Goal: Register for event/course

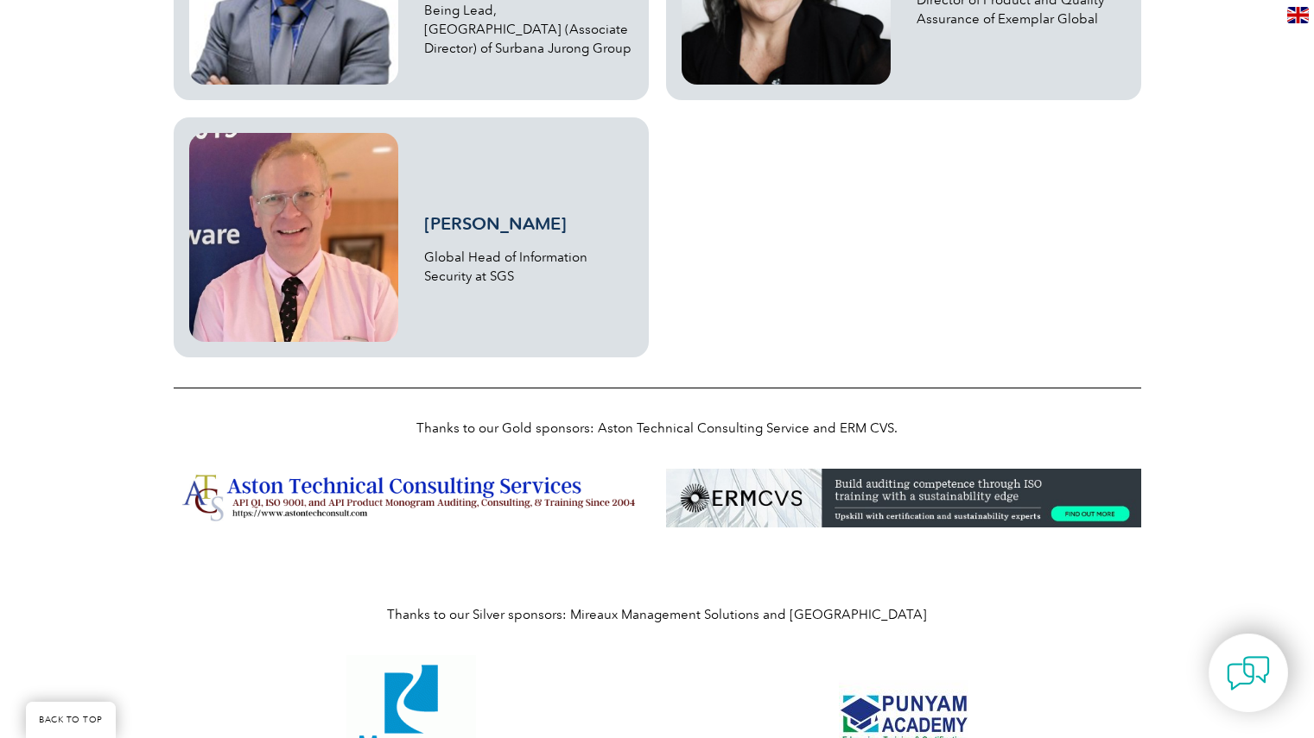
scroll to position [5139, 0]
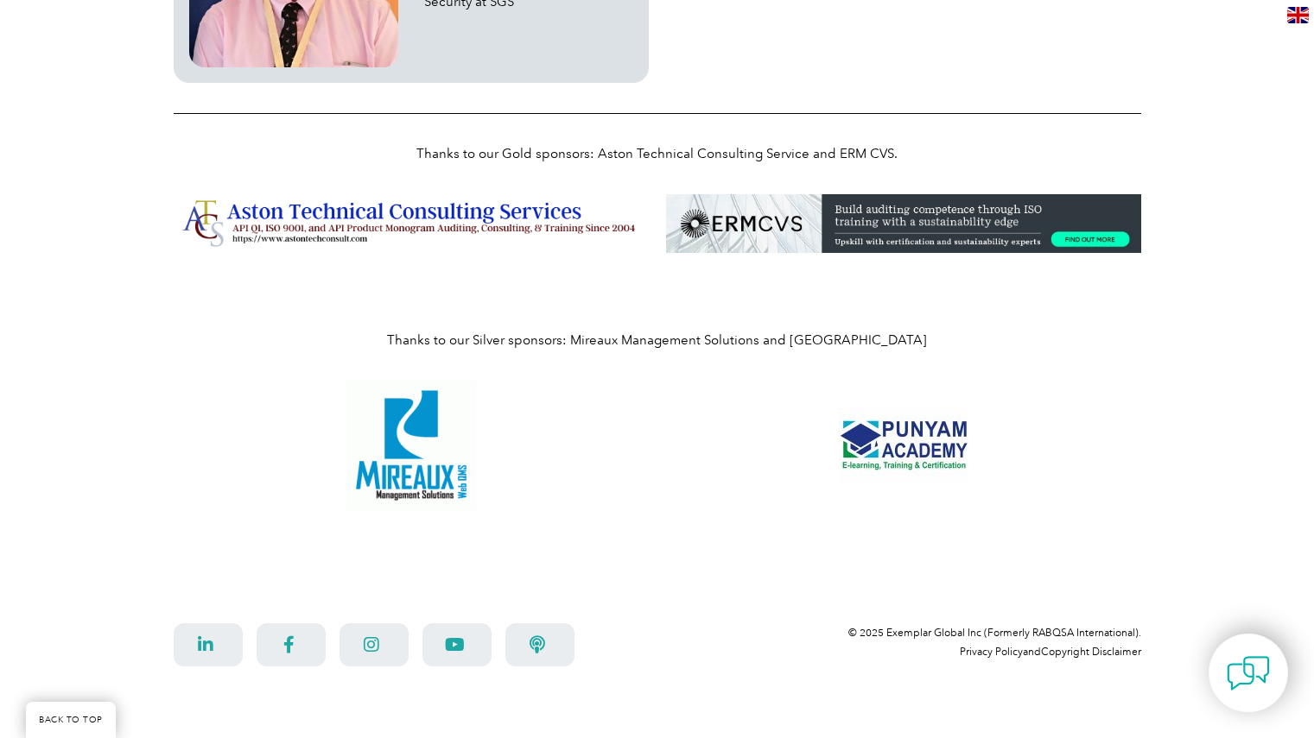
scroll to position [5139, 0]
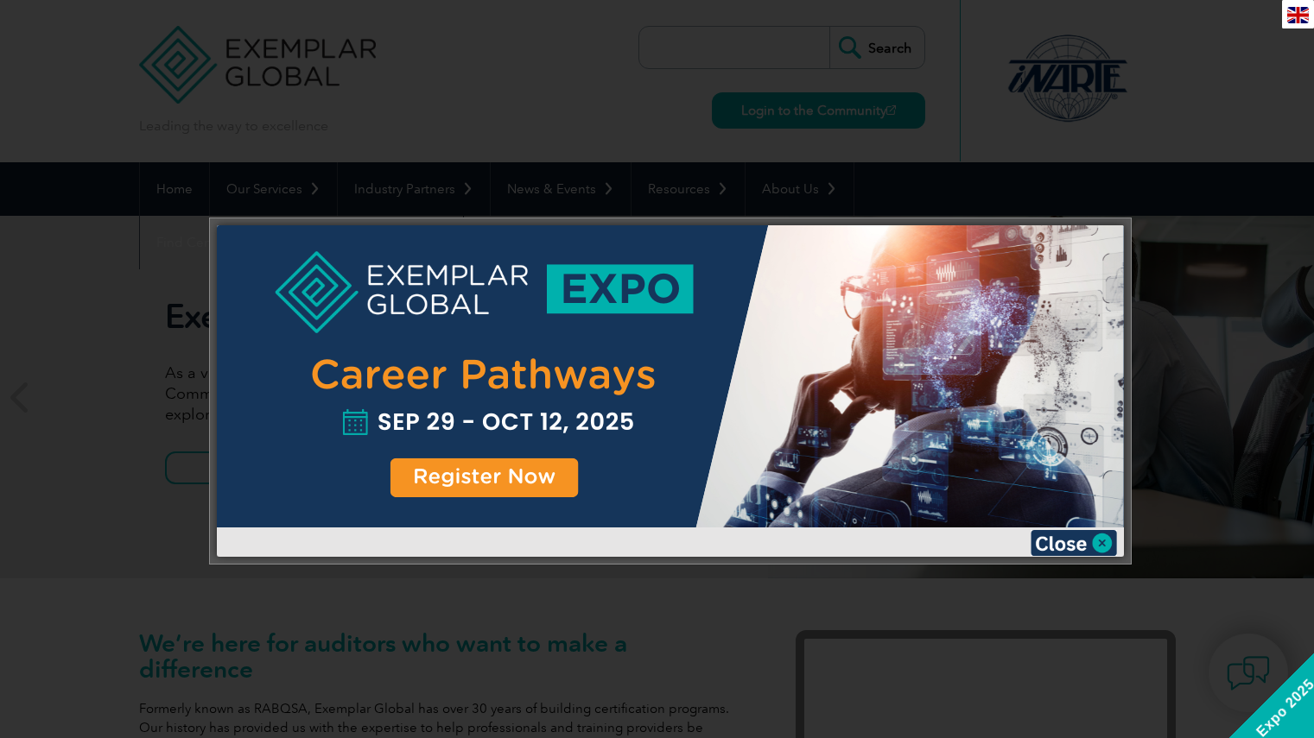
click at [836, 318] on div at bounding box center [670, 376] width 907 height 302
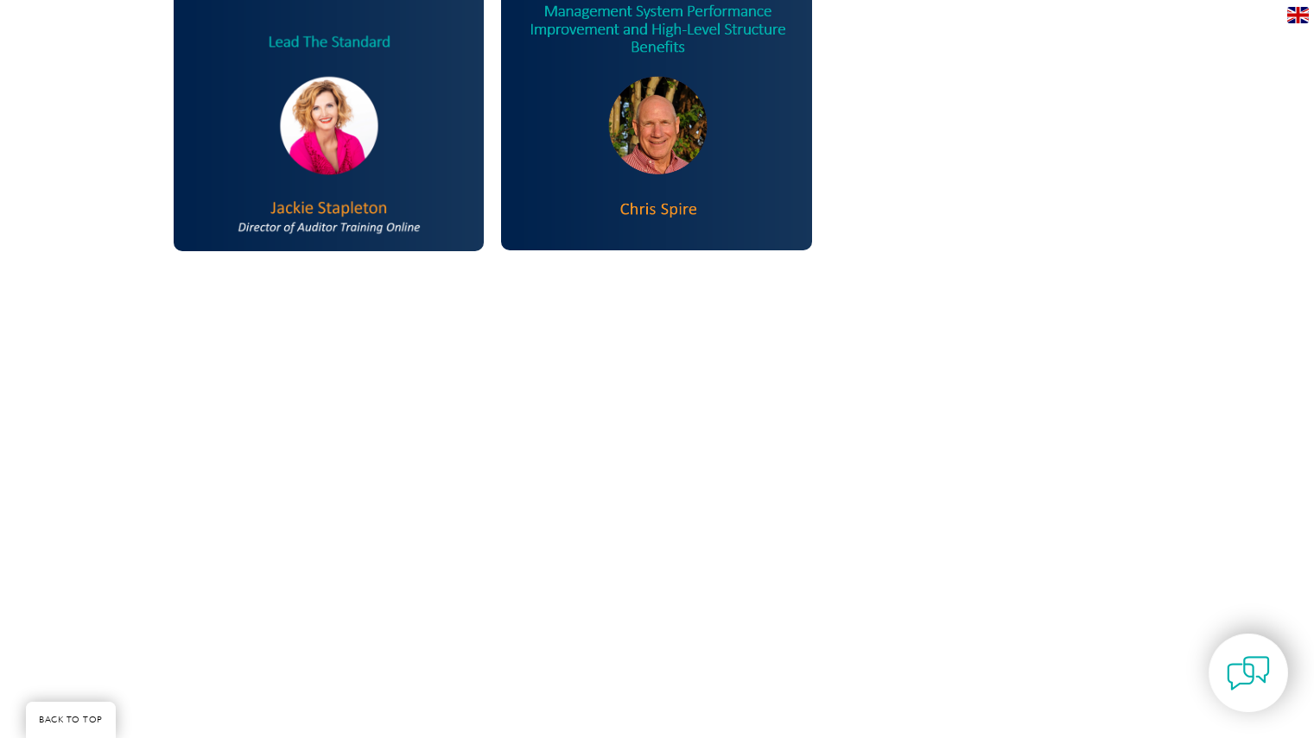
scroll to position [1814, 0]
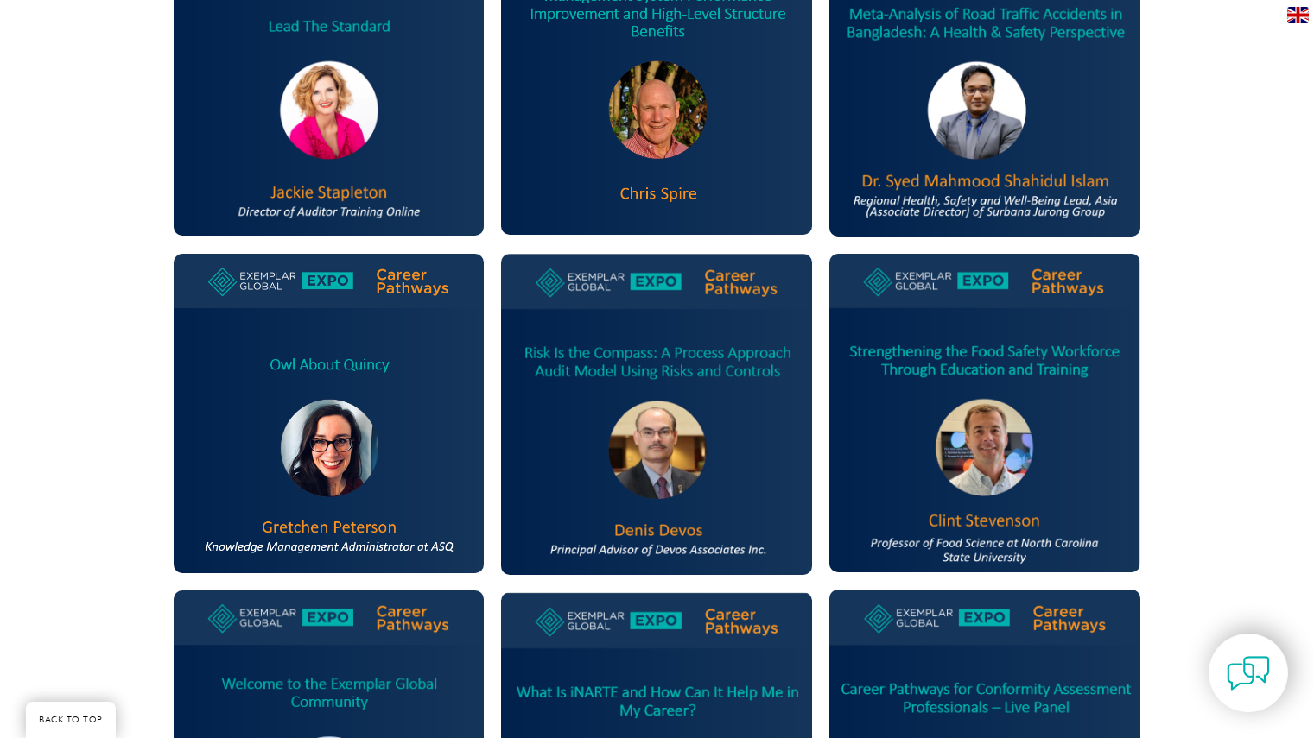
click at [966, 196] on img at bounding box center [984, 75] width 311 height 321
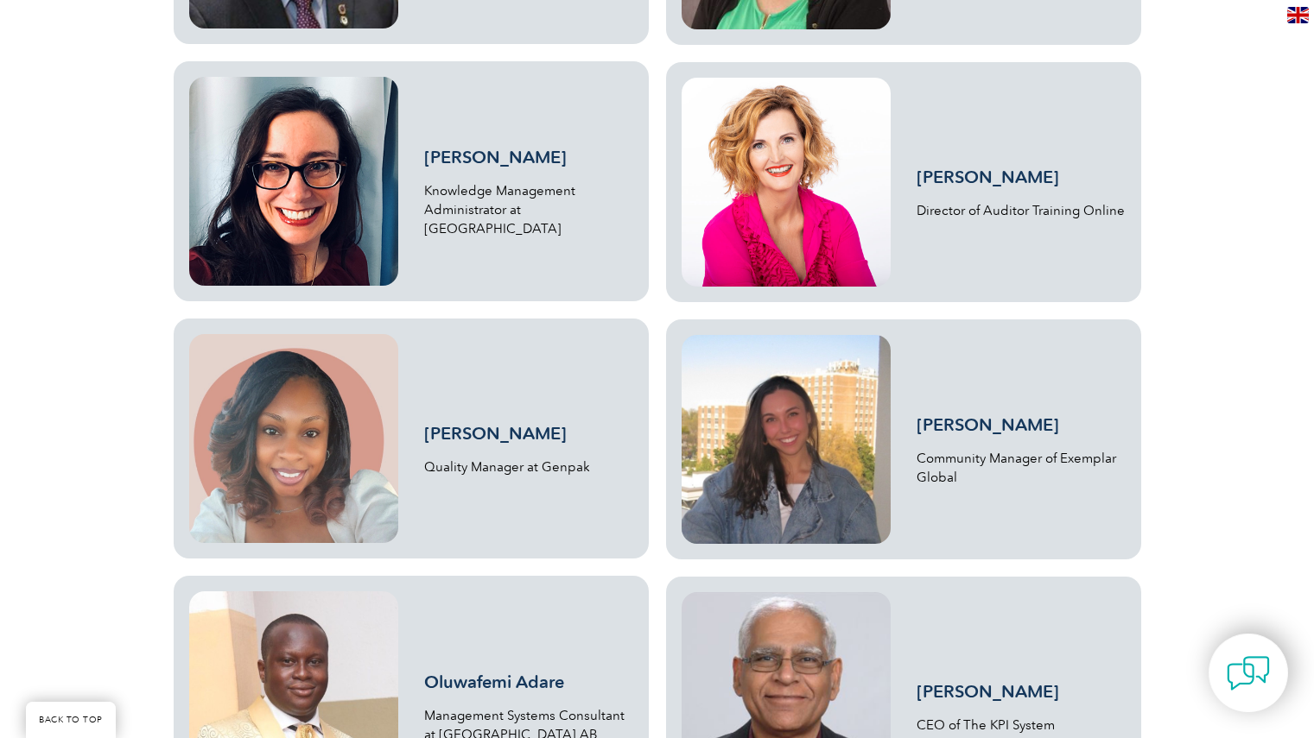
scroll to position [4146, 0]
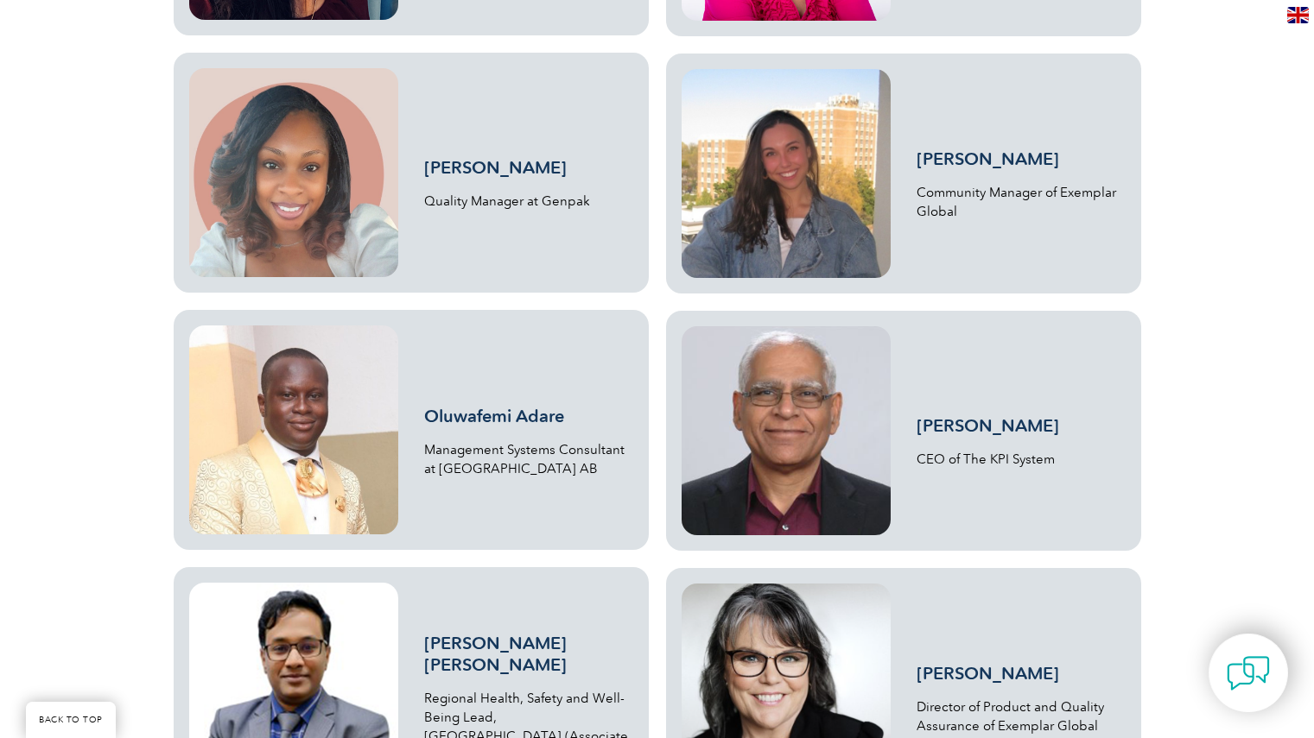
click at [466, 659] on link "[PERSON_NAME] [PERSON_NAME]" at bounding box center [495, 654] width 143 height 42
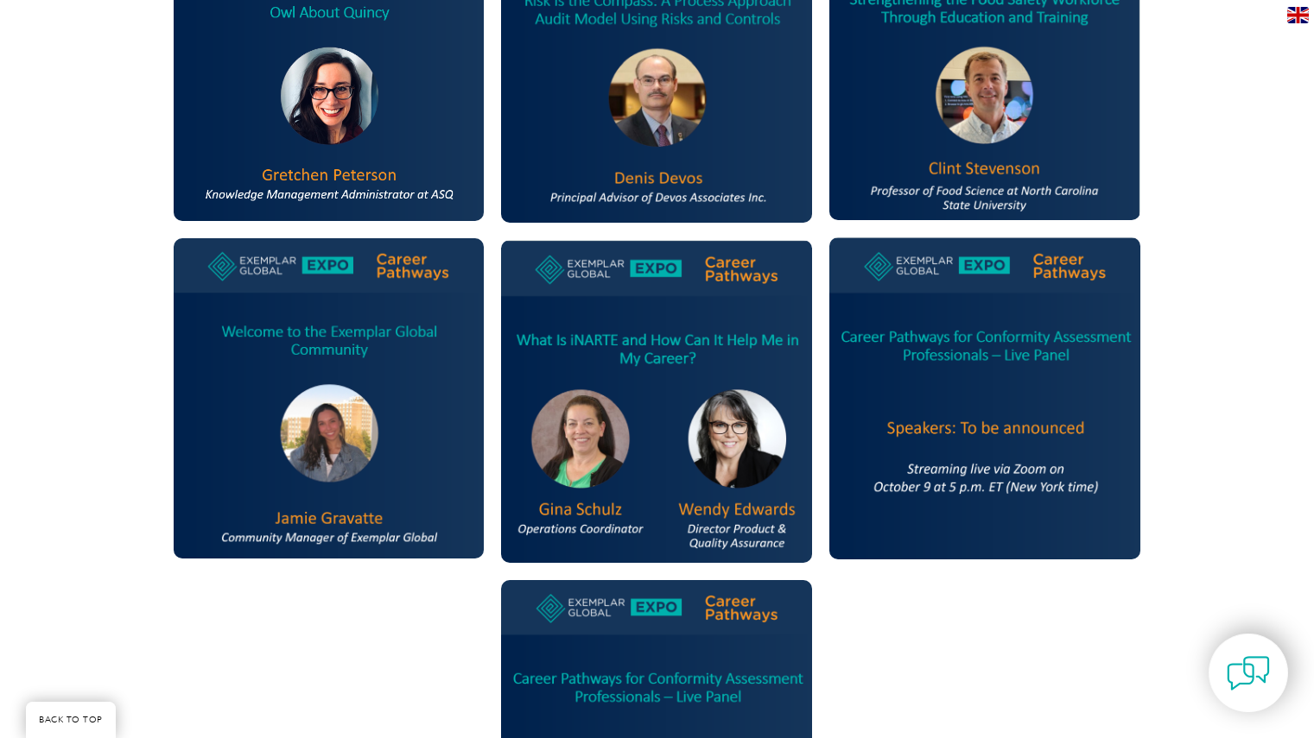
scroll to position [2159, 0]
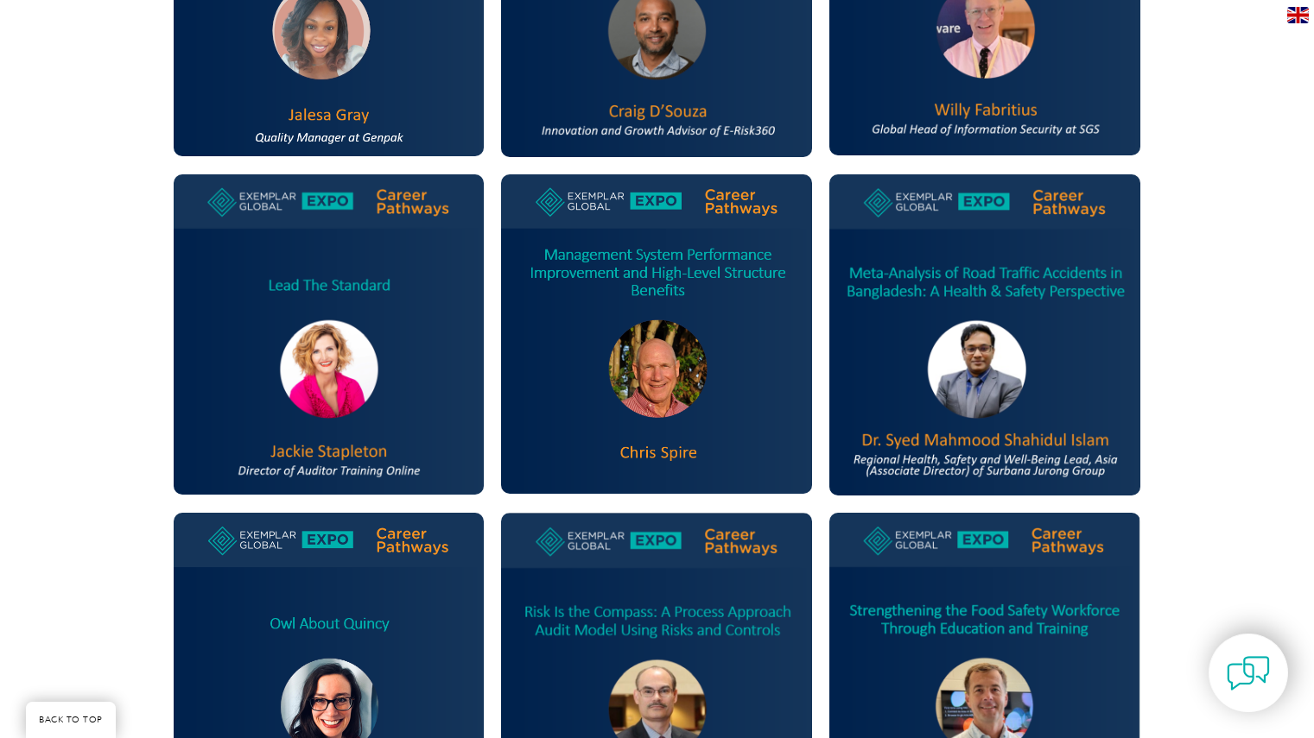
click at [973, 296] on img at bounding box center [984, 334] width 311 height 321
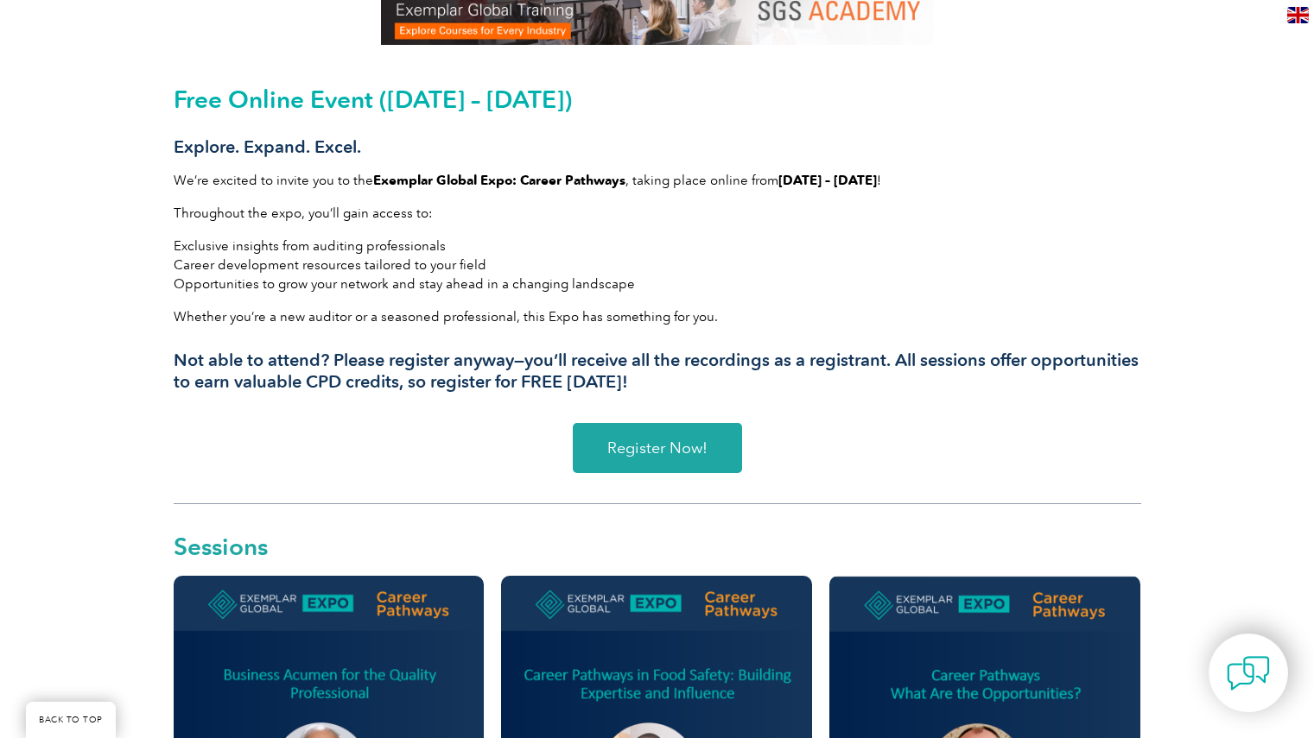
scroll to position [345, 0]
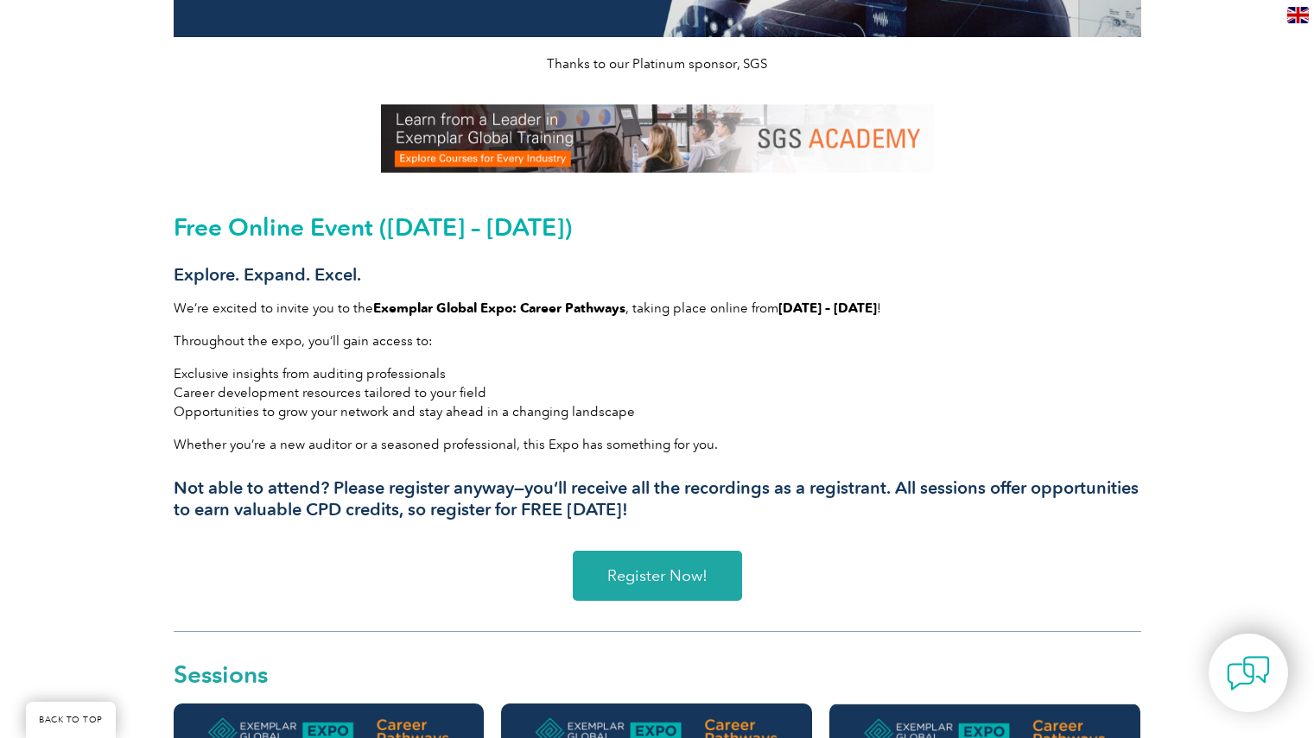
click at [685, 578] on span "Register Now!" at bounding box center [657, 576] width 100 height 16
